Goal: Task Accomplishment & Management: Manage account settings

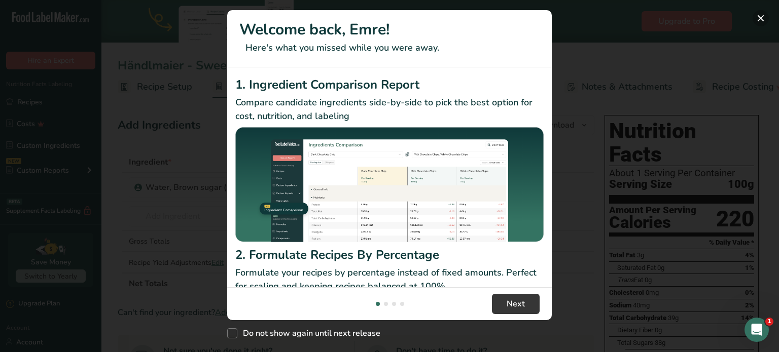
click at [761, 16] on button "New Features" at bounding box center [760, 18] width 16 height 16
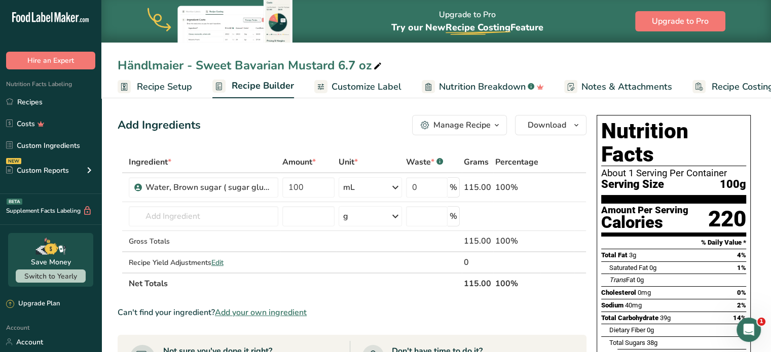
scroll to position [254, 0]
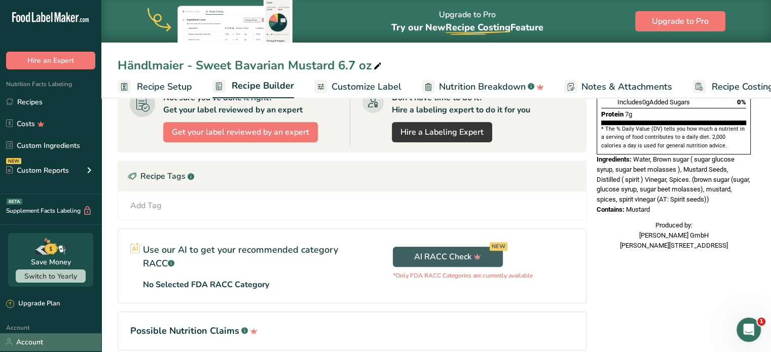
click at [39, 339] on link "Account" at bounding box center [50, 343] width 101 height 18
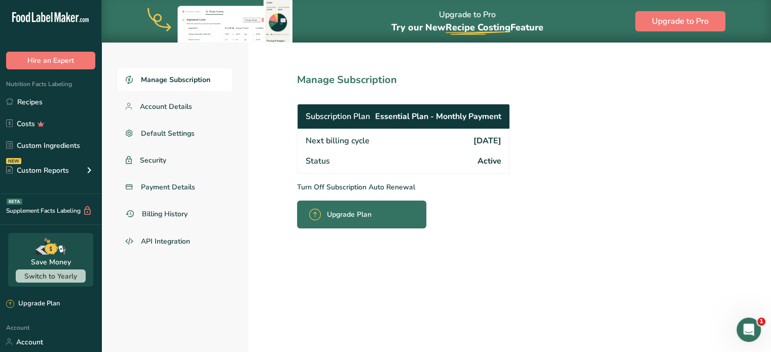
scroll to position [42, 0]
click at [341, 186] on p "Turn Off Subscription Auto Renewal" at bounding box center [426, 187] width 258 height 11
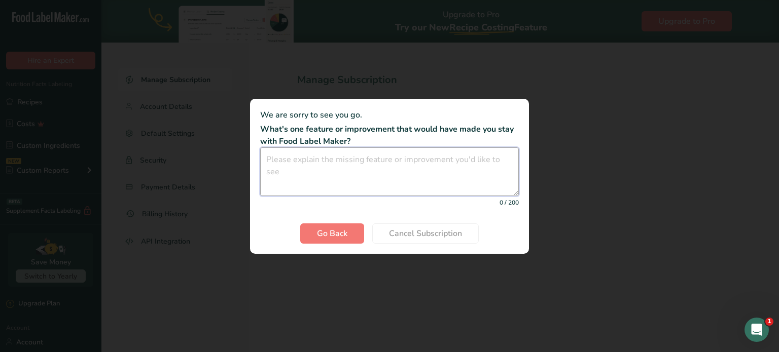
click at [356, 180] on textarea "Cancel subscription modal" at bounding box center [389, 172] width 259 height 49
type textarea ".."
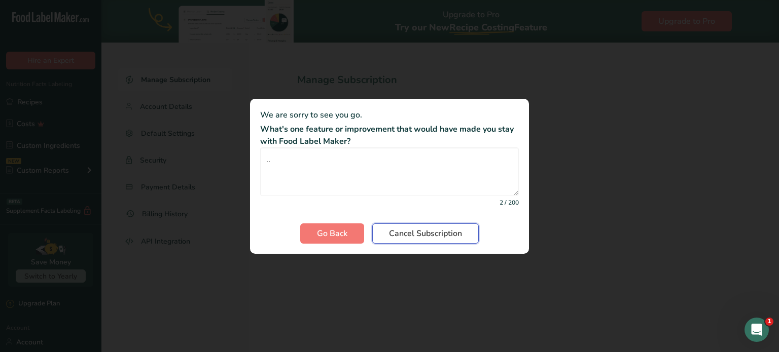
click at [416, 235] on span "Cancel Subscription" at bounding box center [425, 234] width 73 height 12
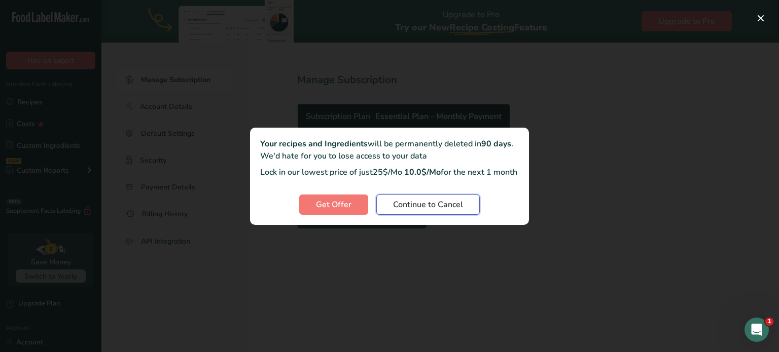
click at [428, 210] on span "Continue to Cancel" at bounding box center [428, 205] width 70 height 12
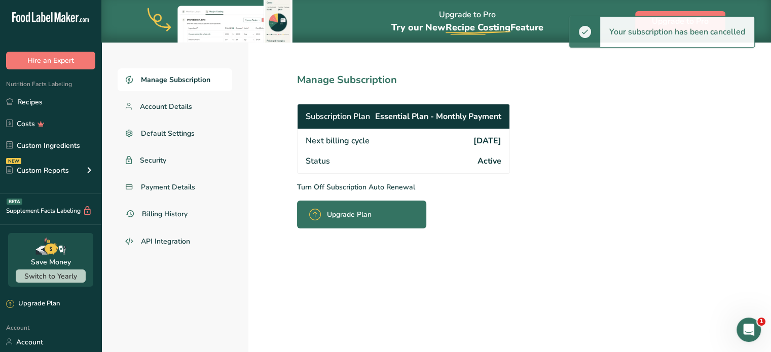
scroll to position [0, 0]
